Goal: Task Accomplishment & Management: Use online tool/utility

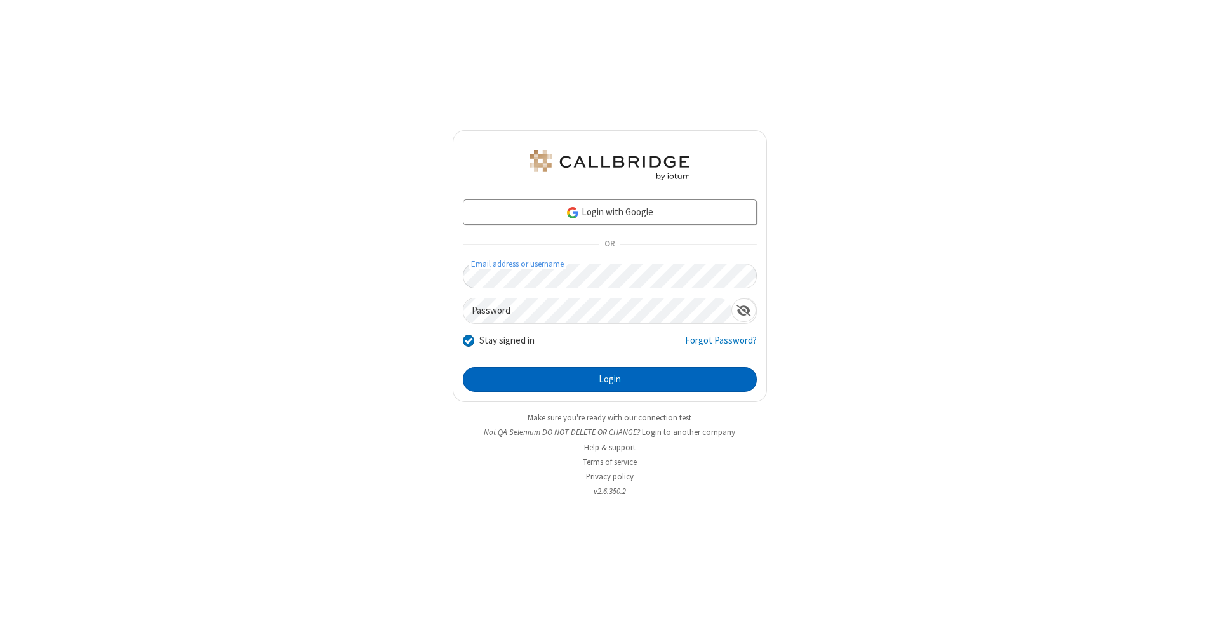
click at [610, 380] on button "Login" at bounding box center [610, 379] width 294 height 25
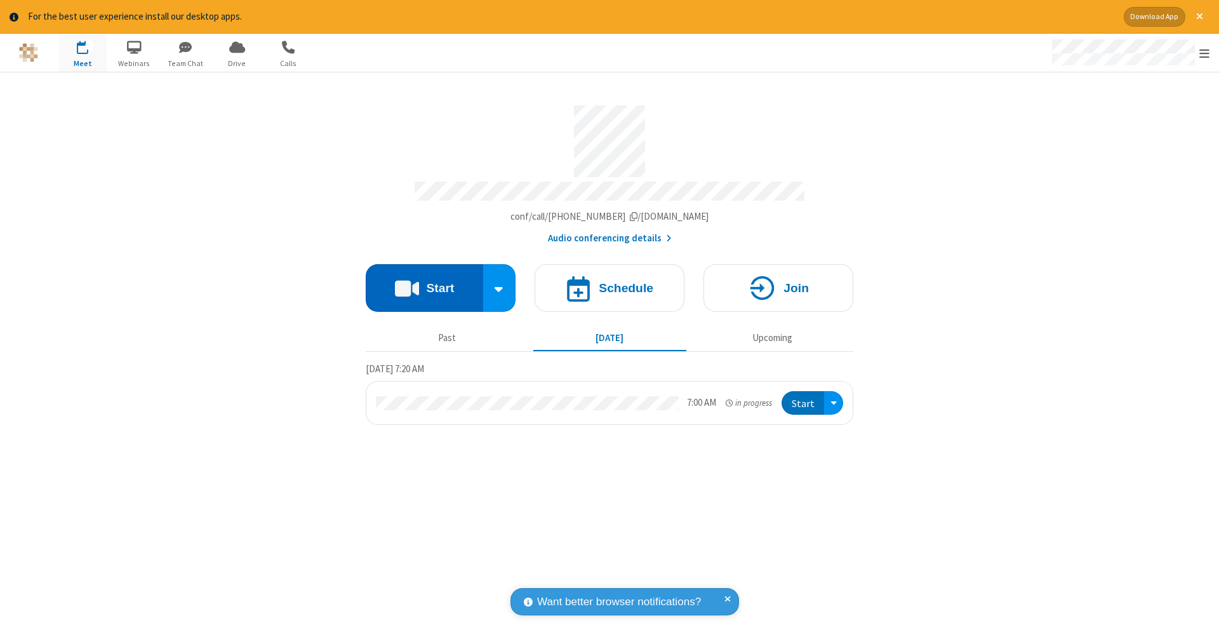
click at [424, 281] on button "Start" at bounding box center [425, 288] width 118 height 48
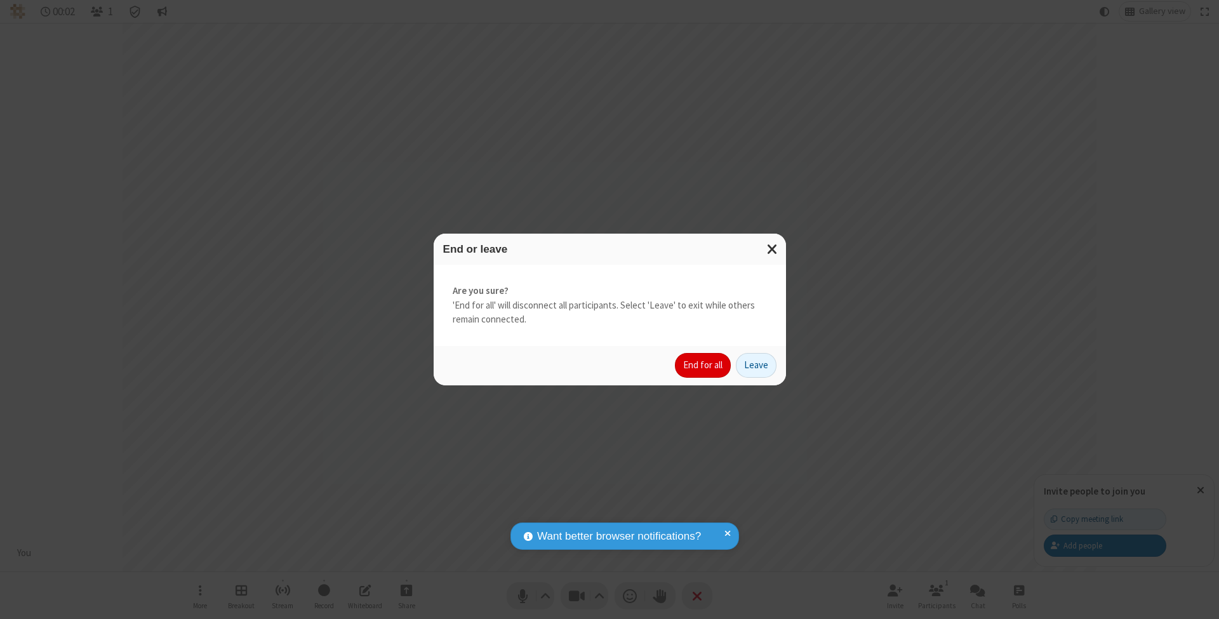
click at [704, 365] on button "End for all" at bounding box center [703, 365] width 56 height 25
